Goal: Navigation & Orientation: Go to known website

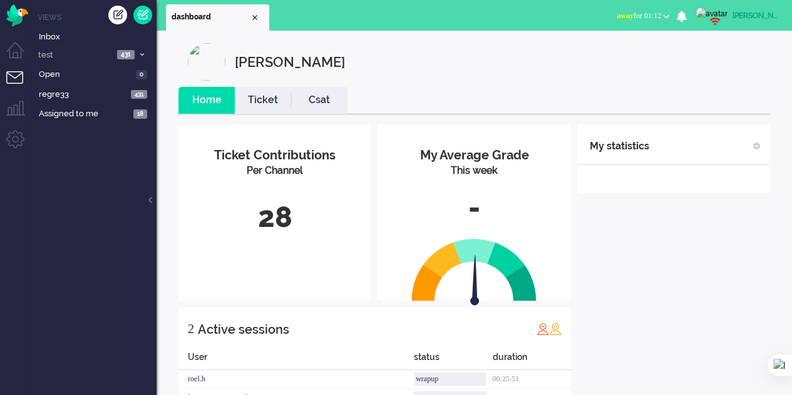
scroll to position [47, 0]
